Goal: Communication & Community: Ask a question

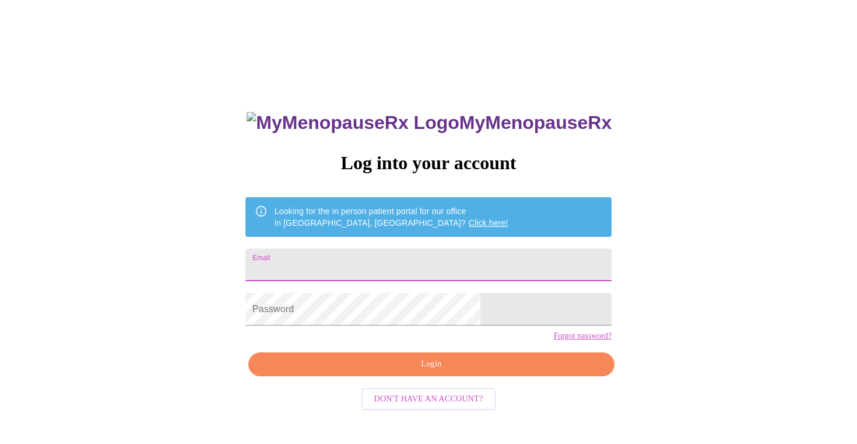
type input "[EMAIL_ADDRESS][DOMAIN_NAME]"
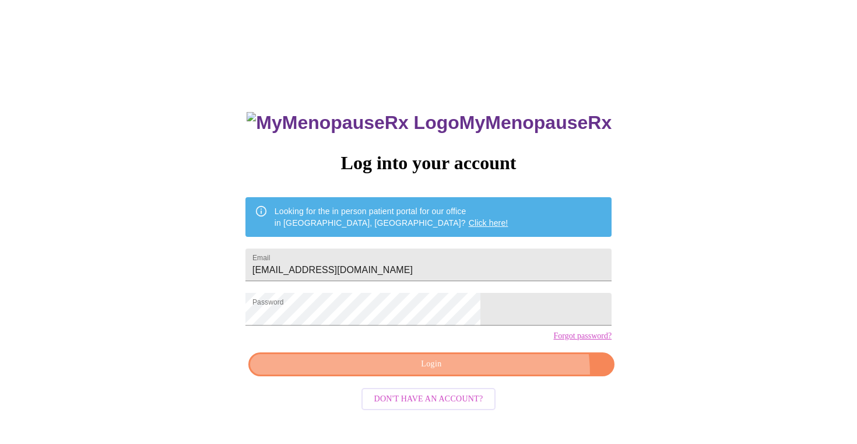
click at [485, 376] on button "Login" at bounding box center [431, 364] width 366 height 24
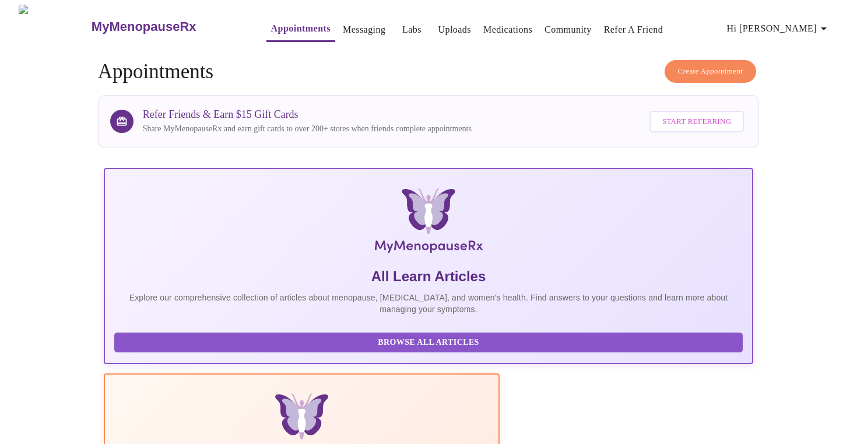
click at [794, 24] on span "Hi [PERSON_NAME]" at bounding box center [779, 28] width 104 height 16
click at [339, 20] on div at bounding box center [428, 222] width 857 height 444
click at [343, 24] on link "Messaging" at bounding box center [364, 30] width 43 height 16
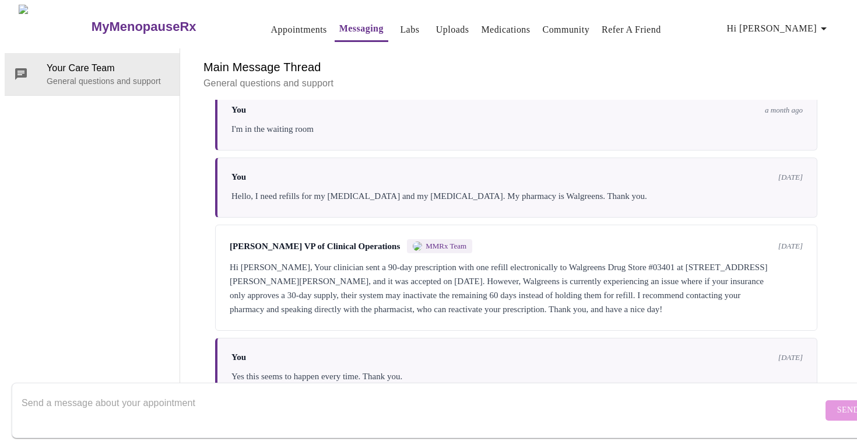
scroll to position [1543, 0]
click at [220, 393] on textarea "Send a message about your appointment" at bounding box center [422, 409] width 801 height 37
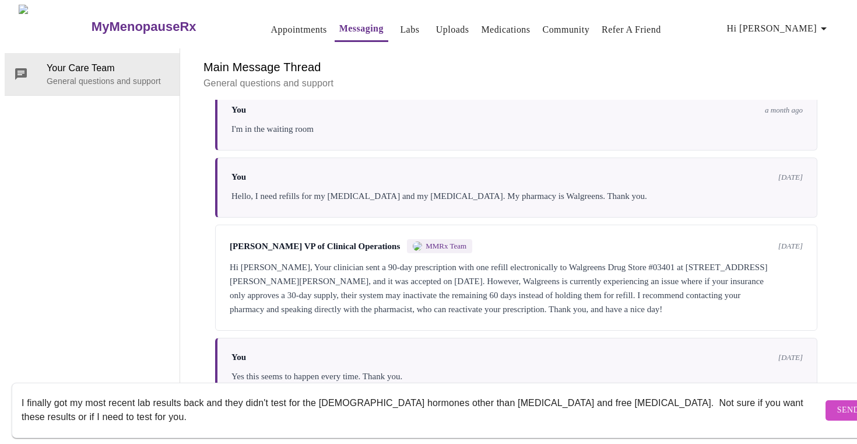
type textarea "I finally got my most recent lab results back and they didn't test for the [DEM…"
click at [837, 403] on span "Send" at bounding box center [848, 410] width 22 height 15
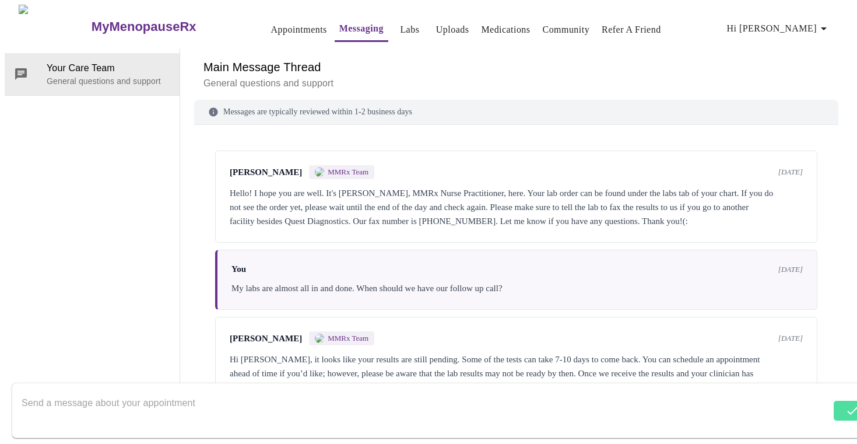
scroll to position [0, 0]
click at [108, 61] on span "Your Care Team" at bounding box center [109, 68] width 124 height 14
click at [436, 26] on link "Uploads" at bounding box center [452, 30] width 33 height 16
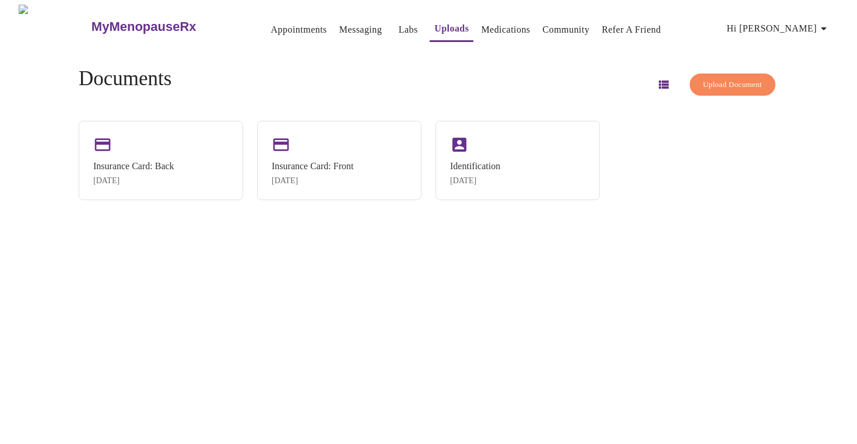
click at [718, 82] on span "Upload Document" at bounding box center [732, 84] width 59 height 13
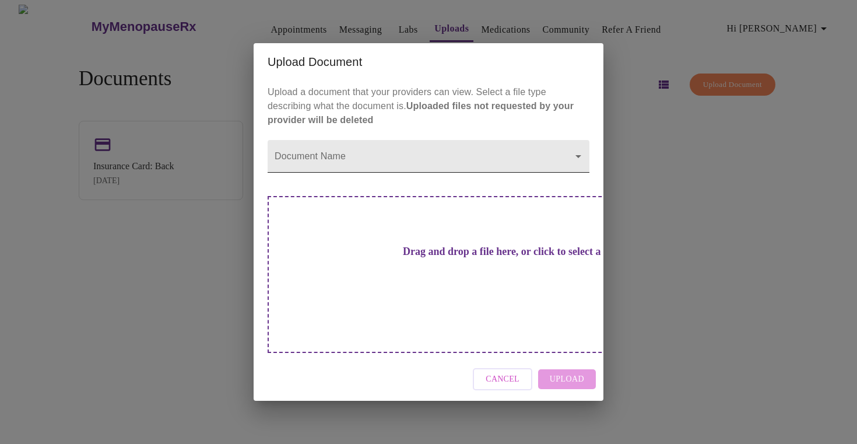
click at [390, 174] on body "MyMenopauseRx Appointments Messaging Labs Uploads Medications Community Refer a…" at bounding box center [429, 227] width 848 height 444
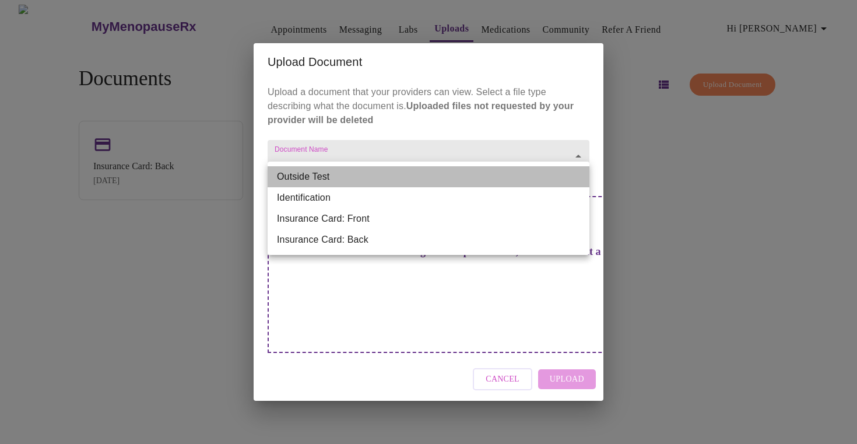
click at [301, 177] on li "Outside Test" at bounding box center [429, 176] width 322 height 21
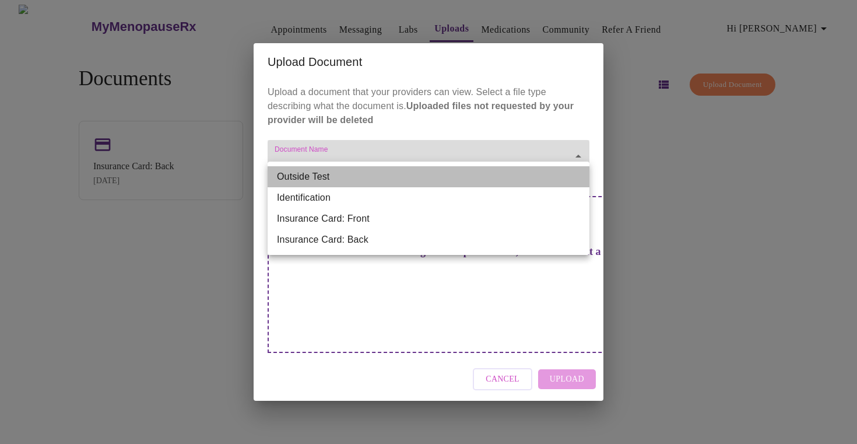
type input "Outside Test"
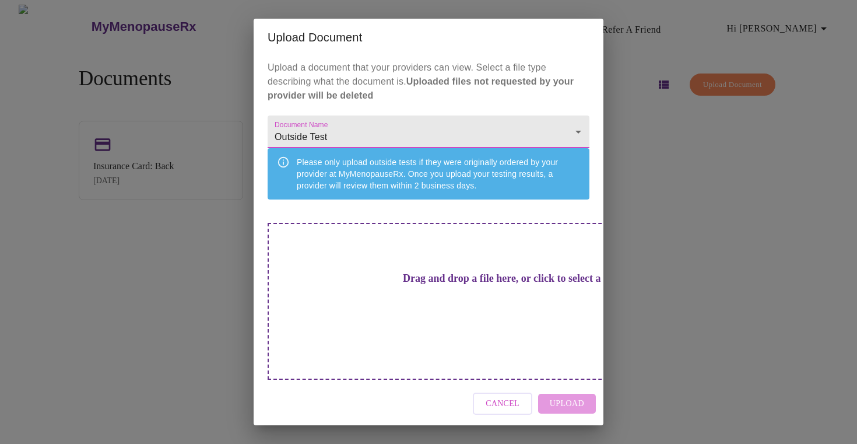
click at [398, 285] on h3 "Drag and drop a file here, or click to select a file" at bounding box center [510, 278] width 322 height 12
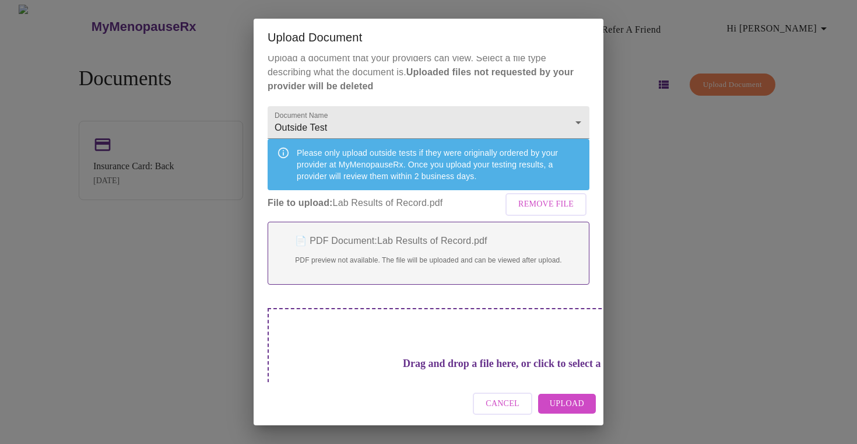
scroll to position [7, 0]
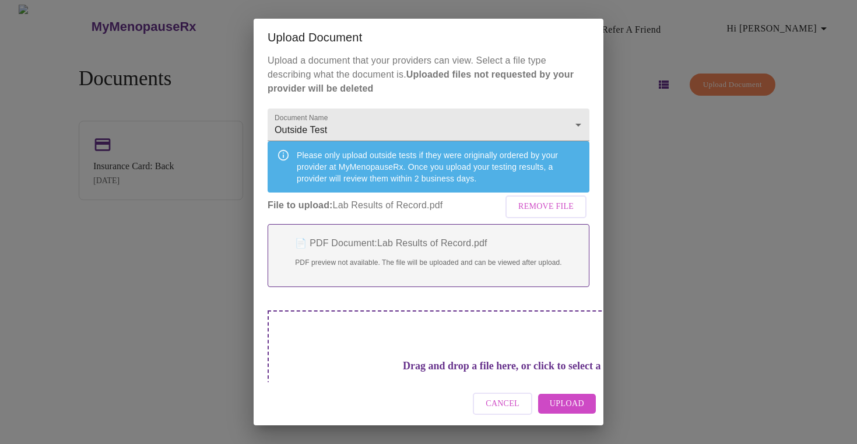
click at [503, 404] on span "Cancel" at bounding box center [503, 404] width 34 height 15
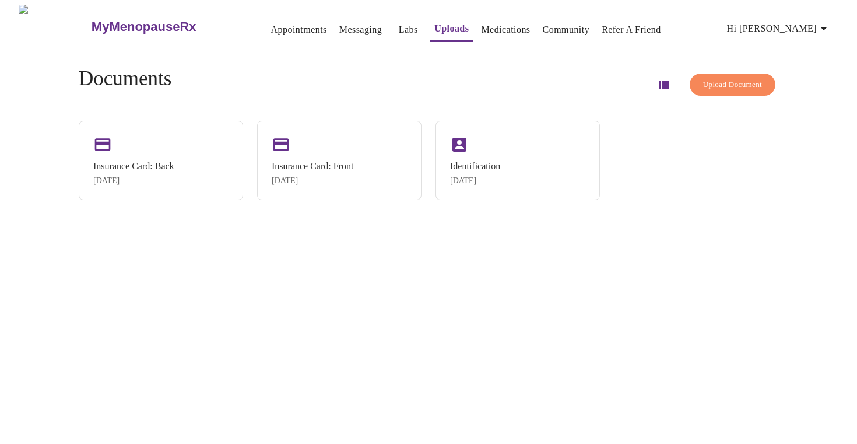
scroll to position [0, 0]
click at [399, 24] on link "Labs" at bounding box center [408, 30] width 19 height 16
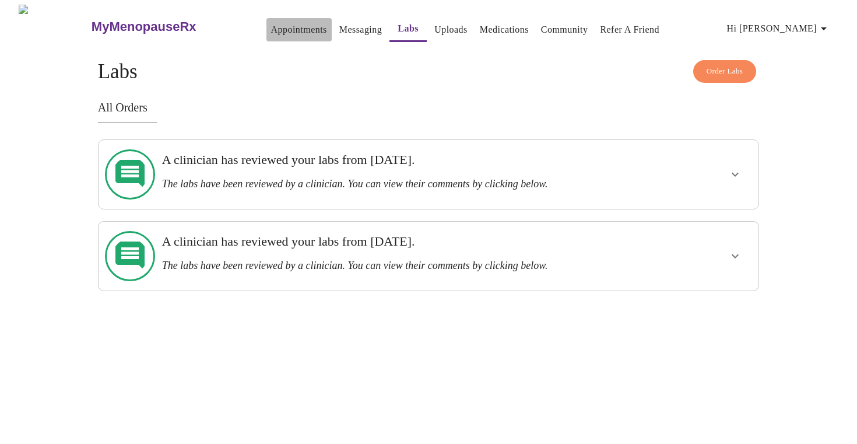
click at [283, 22] on link "Appointments" at bounding box center [299, 30] width 56 height 16
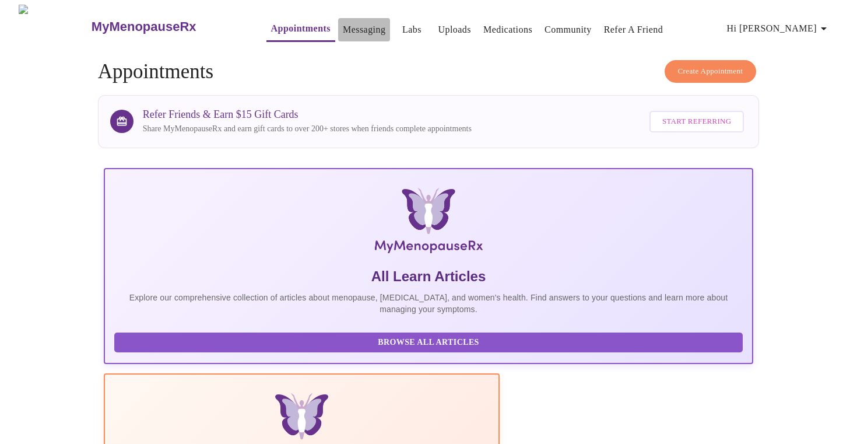
click at [350, 22] on link "Messaging" at bounding box center [364, 30] width 43 height 16
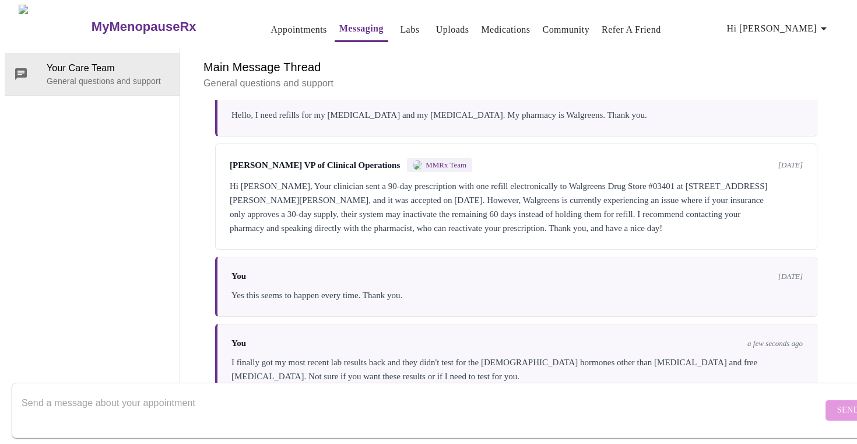
scroll to position [44, 0]
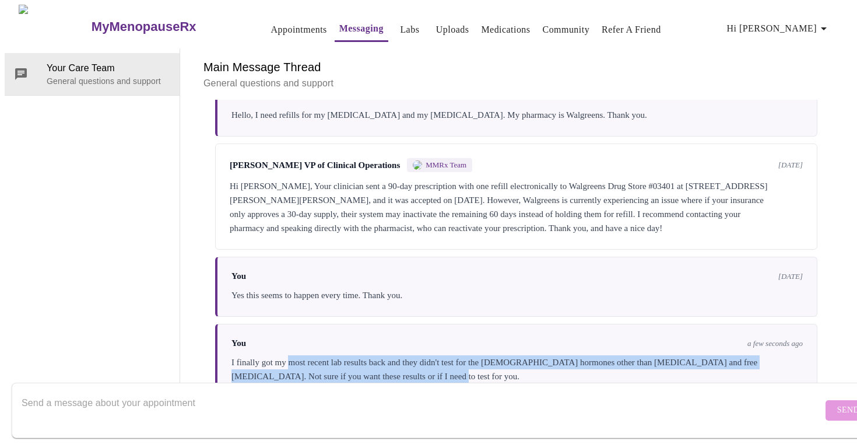
drag, startPoint x: 287, startPoint y: 315, endPoint x: 638, endPoint y: 325, distance: 351.2
click at [638, 355] on div "I finally got my most recent lab results back and they didn't test for the [DEM…" at bounding box center [518, 369] width 572 height 28
click at [493, 355] on div "I finally got my most recent lab results back and they didn't test for the [DEM…" at bounding box center [518, 369] width 572 height 28
